Goal: Task Accomplishment & Management: Manage account settings

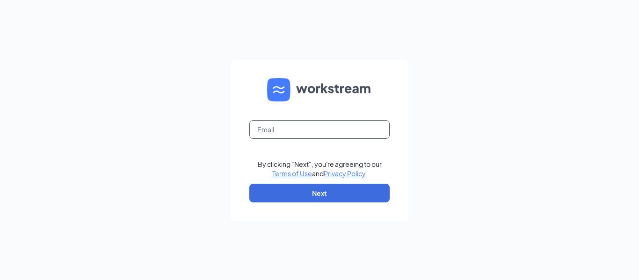
click at [271, 131] on input "text" at bounding box center [319, 129] width 140 height 19
type input "[EMAIL_ADDRESS][DOMAIN_NAME]"
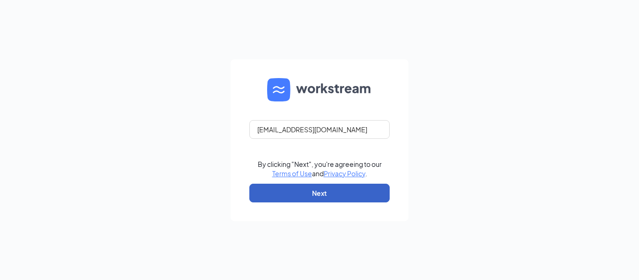
click at [320, 195] on button "Next" at bounding box center [319, 193] width 140 height 19
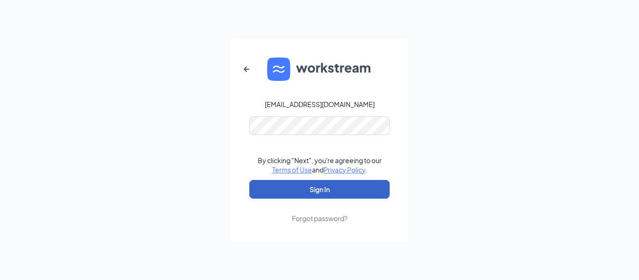
click at [295, 189] on button "Sign In" at bounding box center [319, 189] width 140 height 19
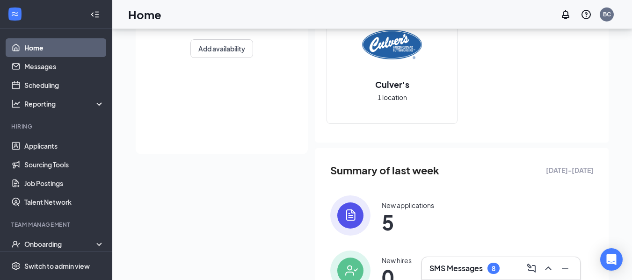
scroll to position [140, 0]
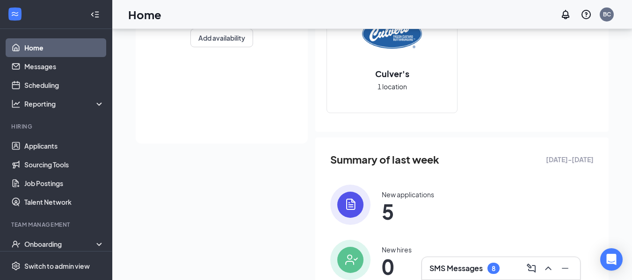
click at [356, 206] on img at bounding box center [350, 205] width 40 height 40
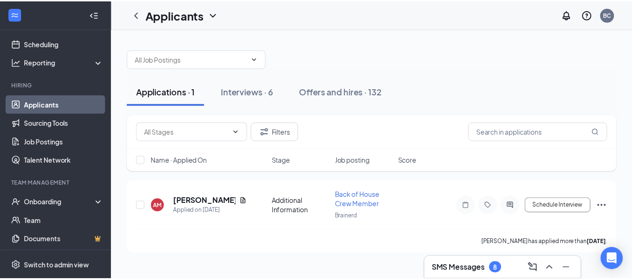
scroll to position [51, 0]
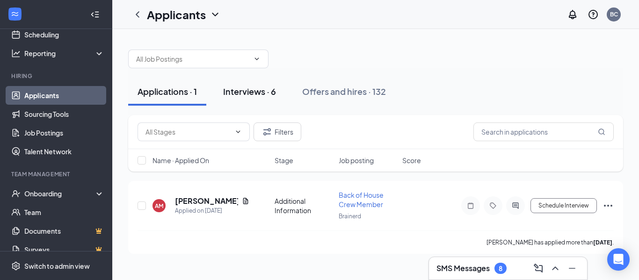
click at [247, 93] on div "Interviews · 6" at bounding box center [249, 92] width 53 height 12
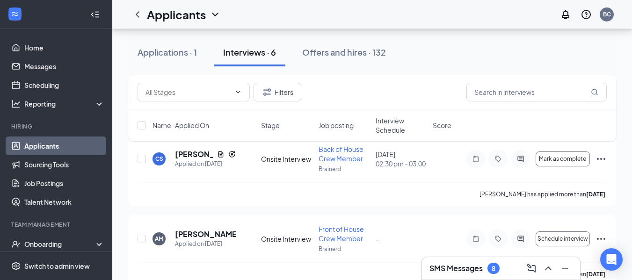
scroll to position [205, 0]
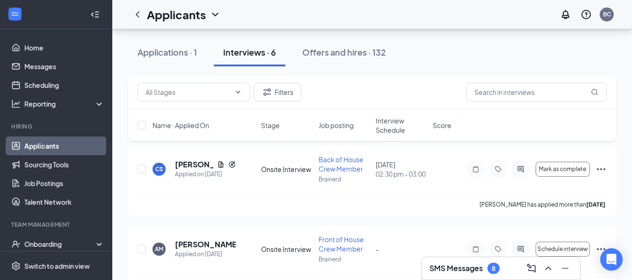
click at [118, 215] on div "Applications · 1 Interviews · 6 Offers and hires · 132 Filters Name · Applied O…" at bounding box center [372, 146] width 520 height 644
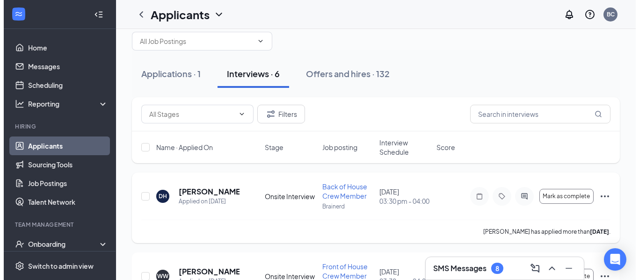
scroll to position [0, 0]
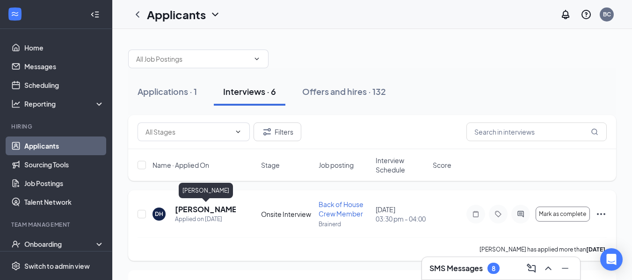
click at [224, 211] on h5 "Dakota Hanson" at bounding box center [205, 210] width 61 height 10
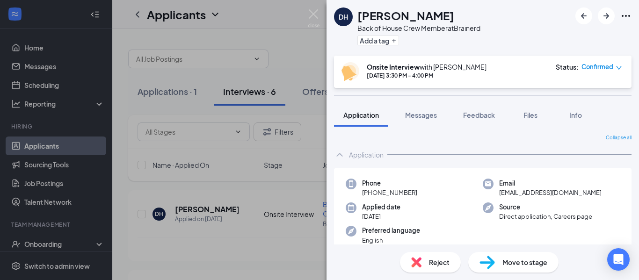
click at [243, 31] on div "DH Dakota Hanson Back of House Crew Member at Brainerd Add a tag Onsite Intervi…" at bounding box center [319, 140] width 639 height 280
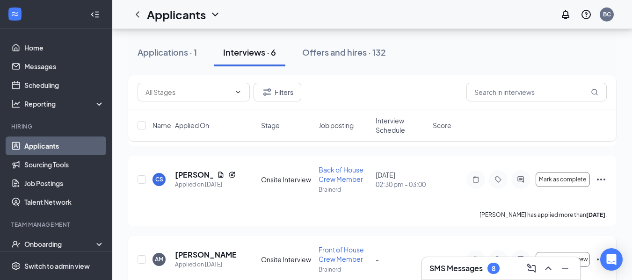
scroll to position [47, 0]
